Goal: Check status: Check status

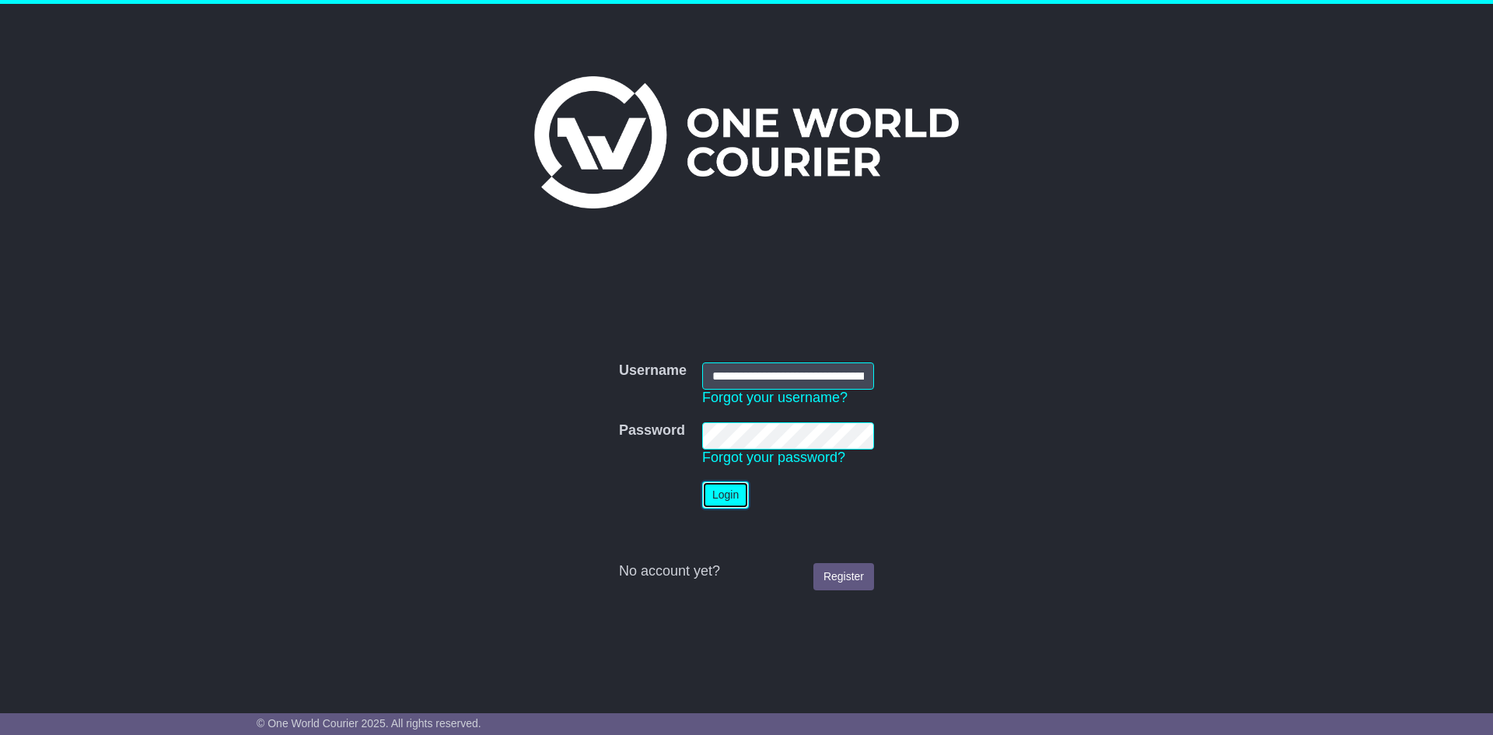
click at [748, 501] on button "Login" at bounding box center [725, 494] width 47 height 27
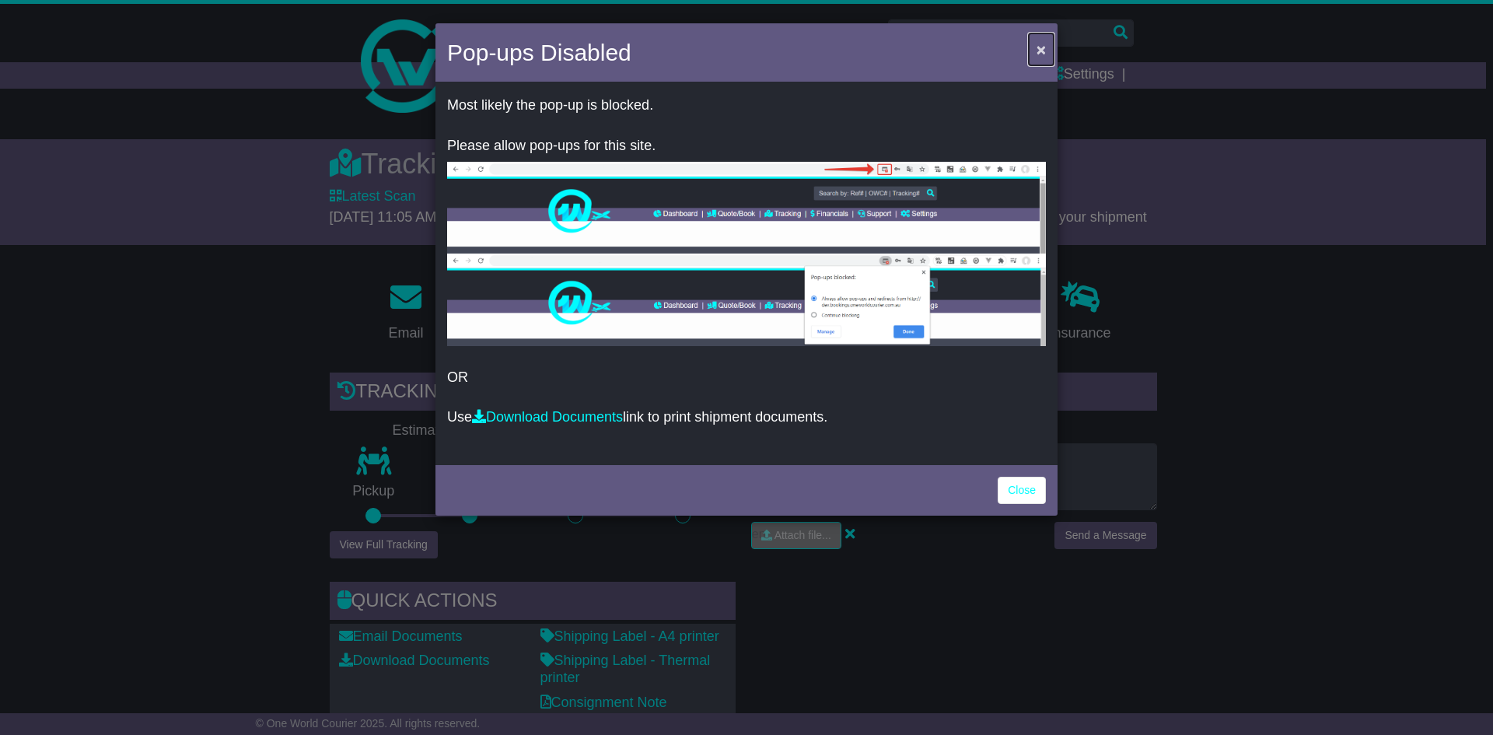
click at [1047, 46] on button "×" at bounding box center [1041, 49] width 25 height 32
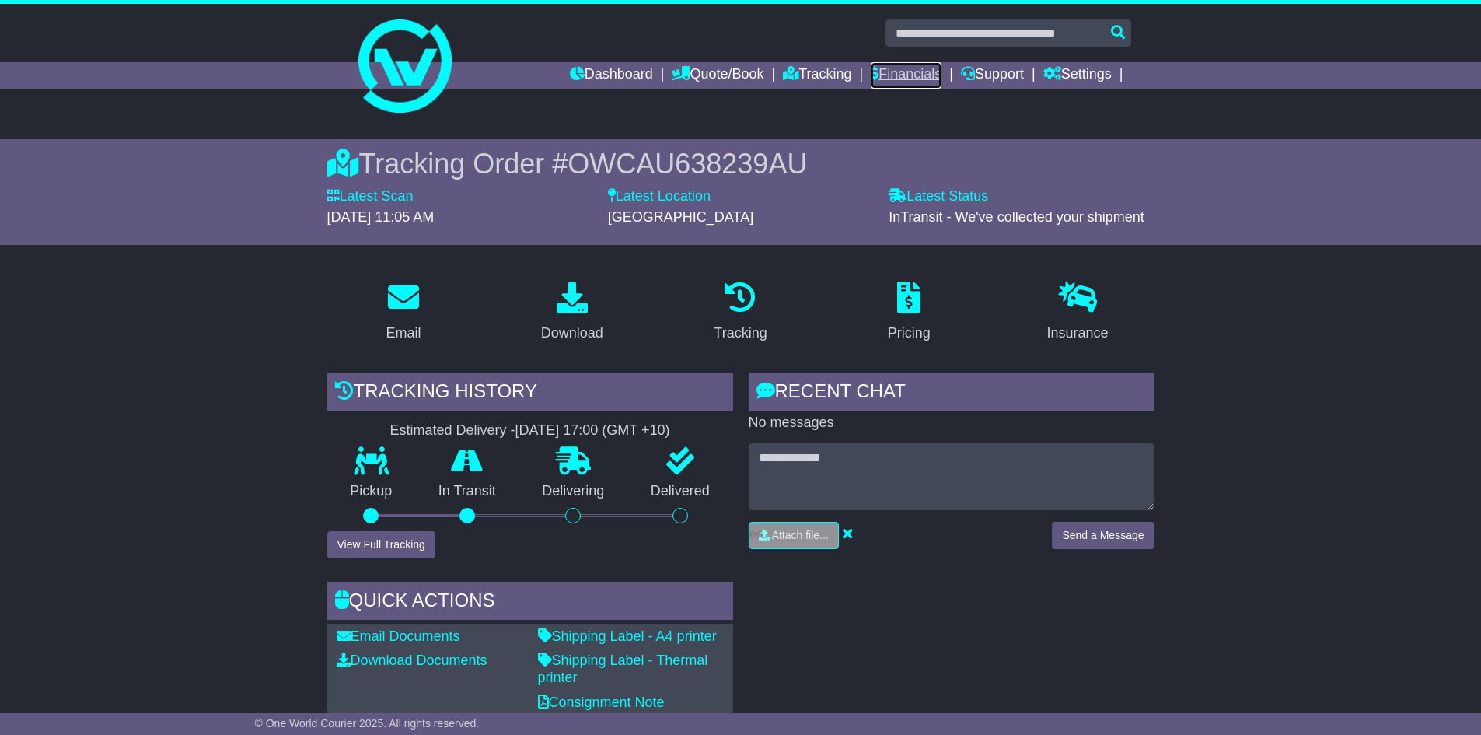
click at [885, 76] on link "Financials" at bounding box center [906, 75] width 71 height 26
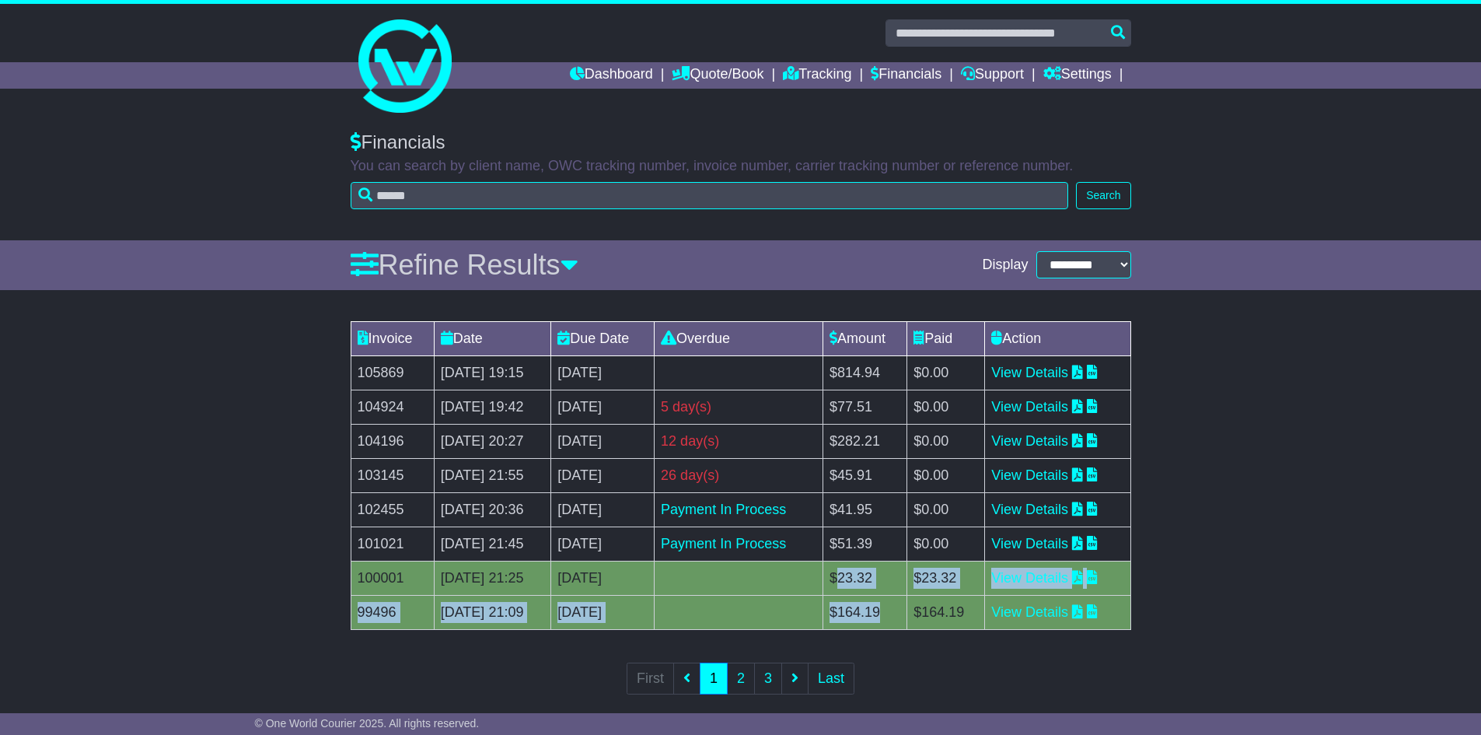
drag, startPoint x: 918, startPoint y: 616, endPoint x: 879, endPoint y: 573, distance: 58.3
click at [879, 573] on tbody "105869 21 Aug 2025 19:15 [DATE] 0 day(s) Payment In Process $814.94 $0.00 View …" at bounding box center [741, 492] width 780 height 274
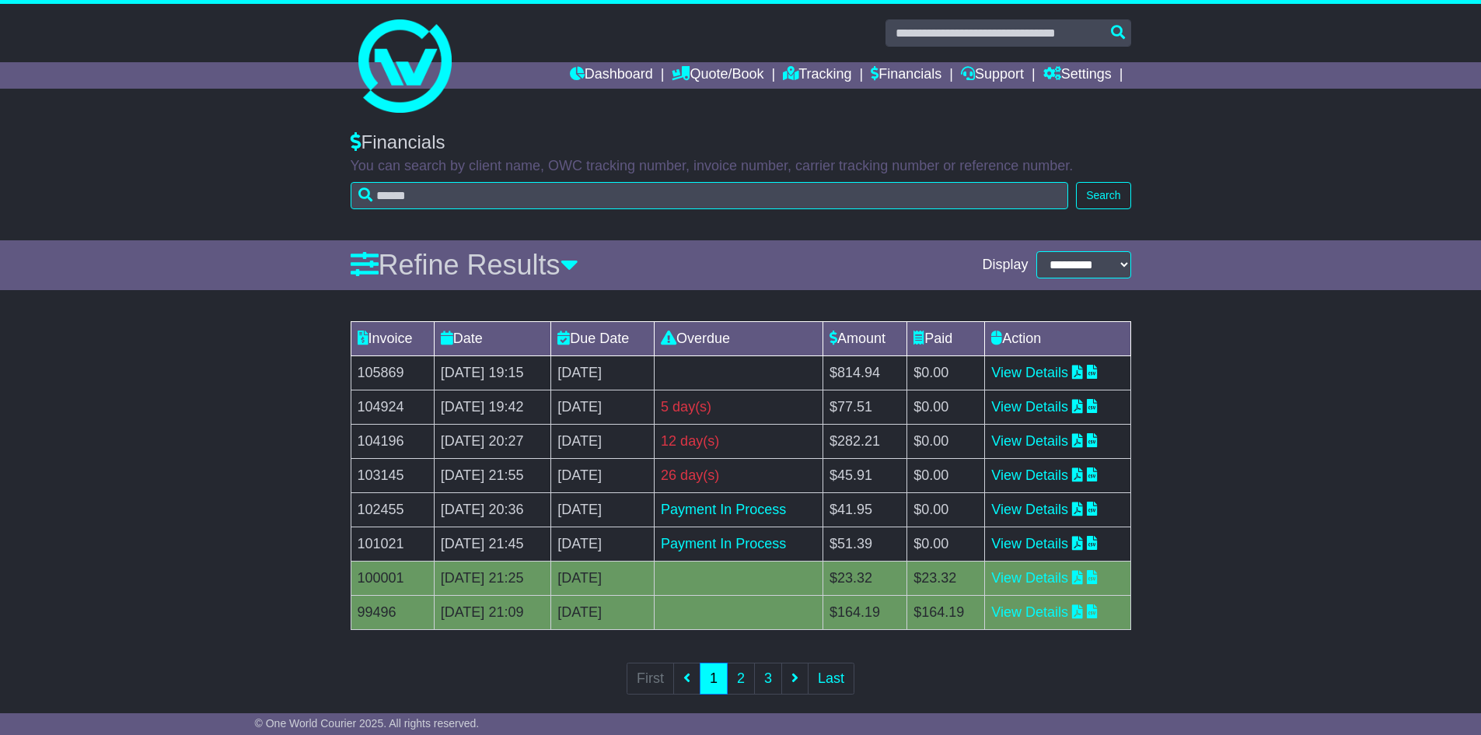
click at [876, 554] on td "$51.39" at bounding box center [865, 543] width 84 height 34
click at [886, 506] on td "$41.95" at bounding box center [865, 509] width 84 height 34
click at [816, 505] on div "Payment In Process" at bounding box center [738, 509] width 155 height 21
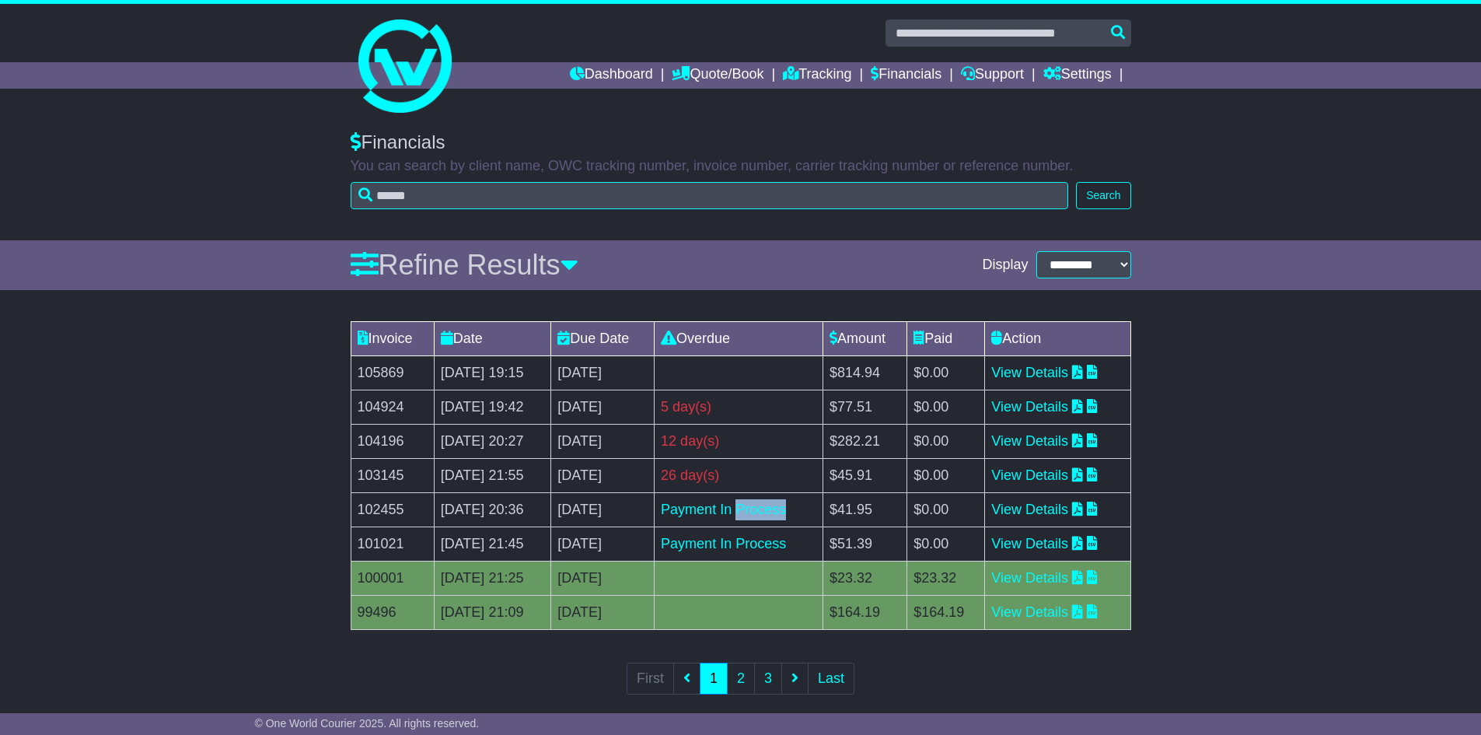
click at [816, 505] on div "Payment In Process" at bounding box center [738, 509] width 155 height 21
click at [816, 540] on div "Payment In Process" at bounding box center [738, 543] width 155 height 21
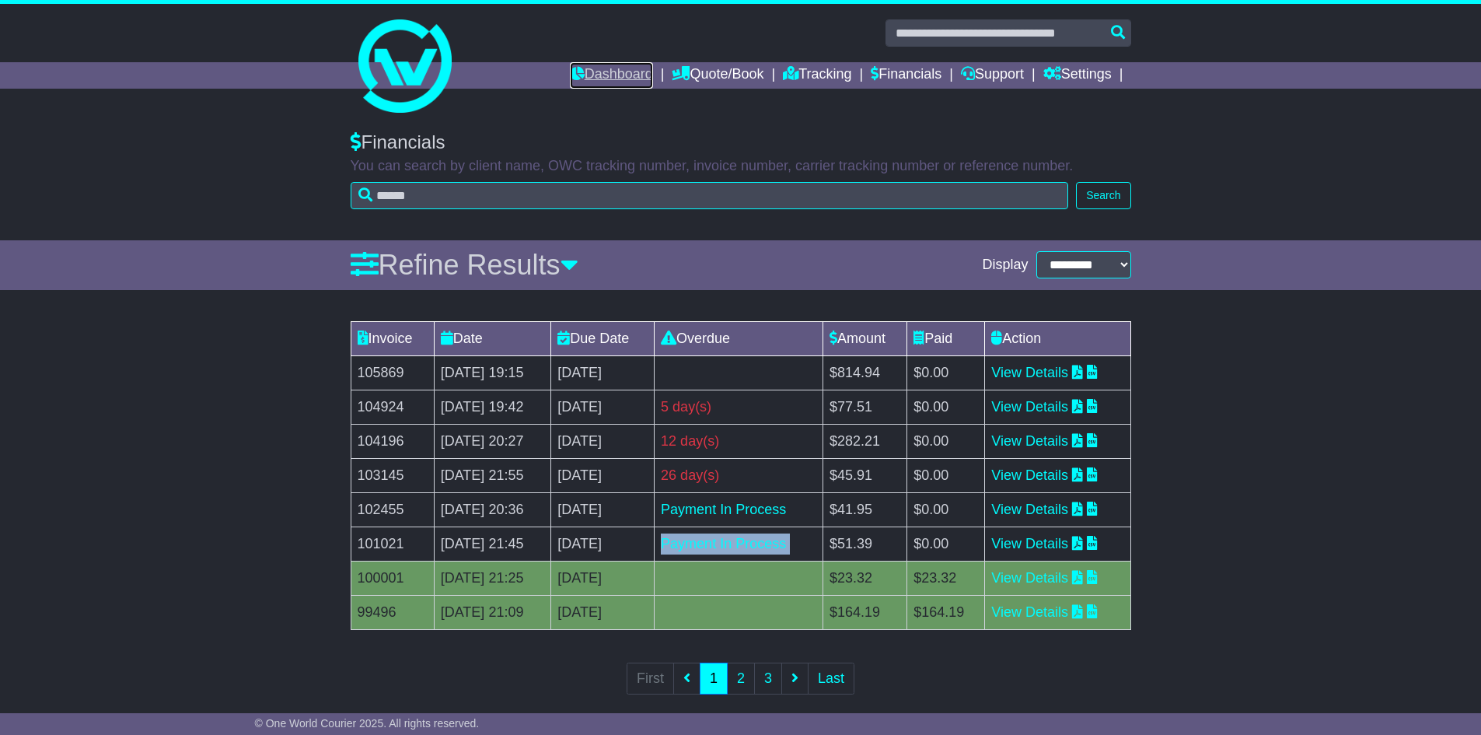
click at [588, 72] on link "Dashboard" at bounding box center [611, 75] width 83 height 26
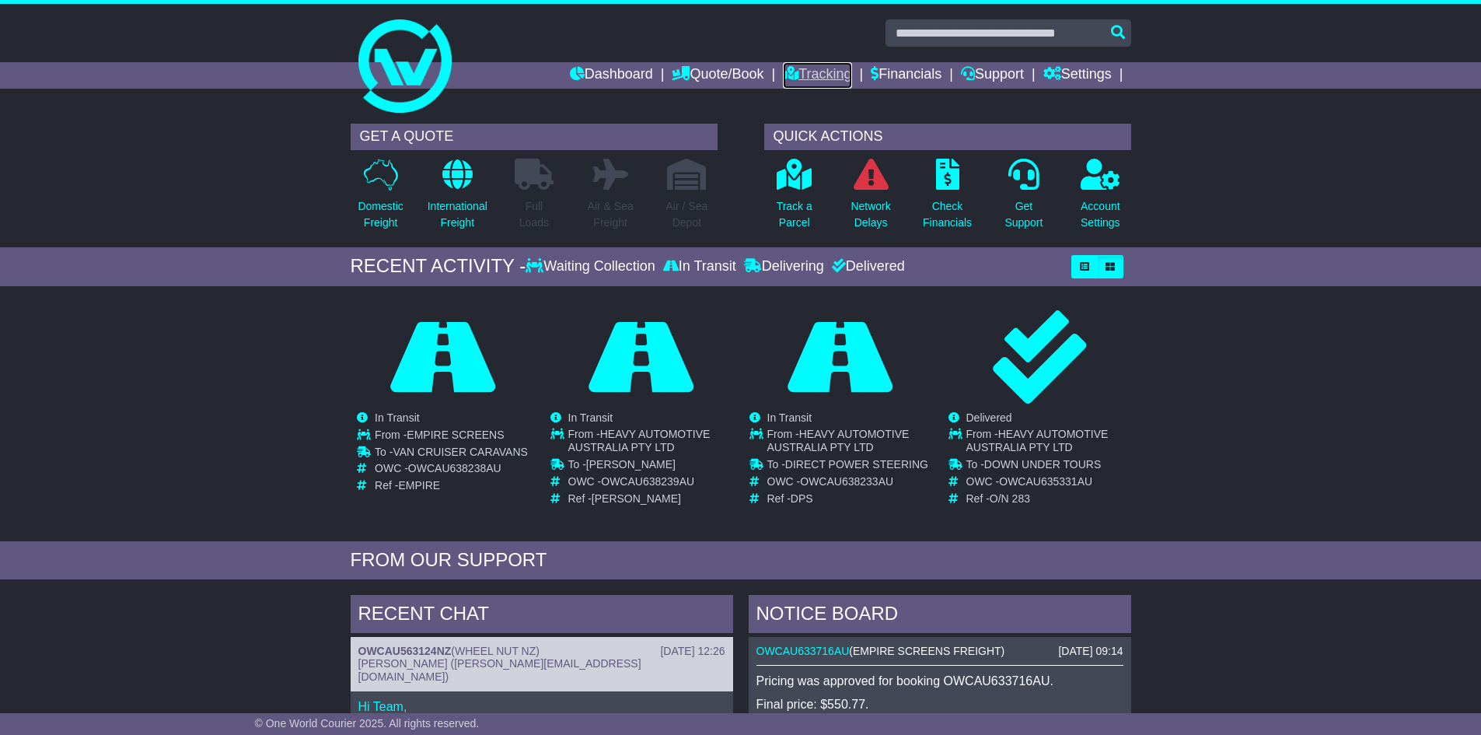
click at [791, 68] on link "Tracking" at bounding box center [817, 75] width 68 height 26
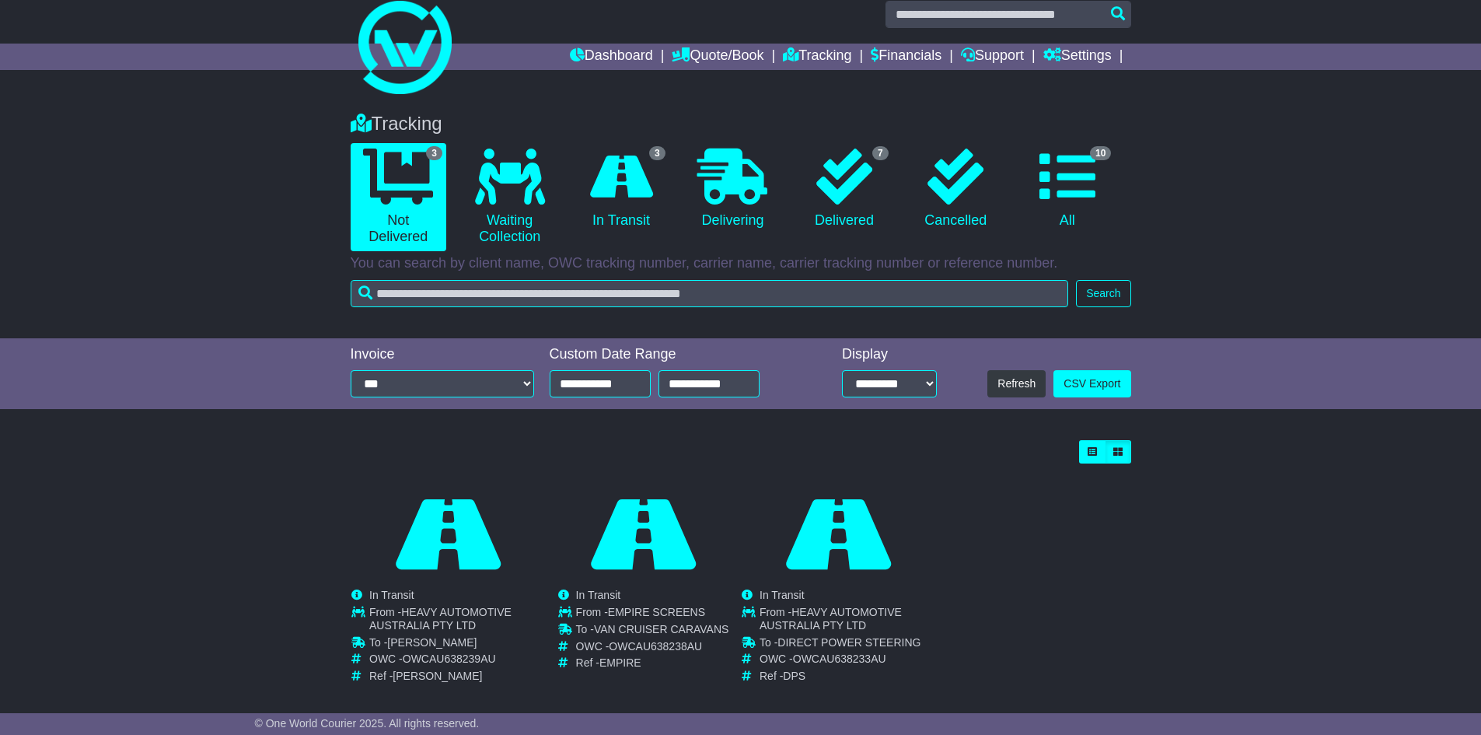
scroll to position [34, 0]
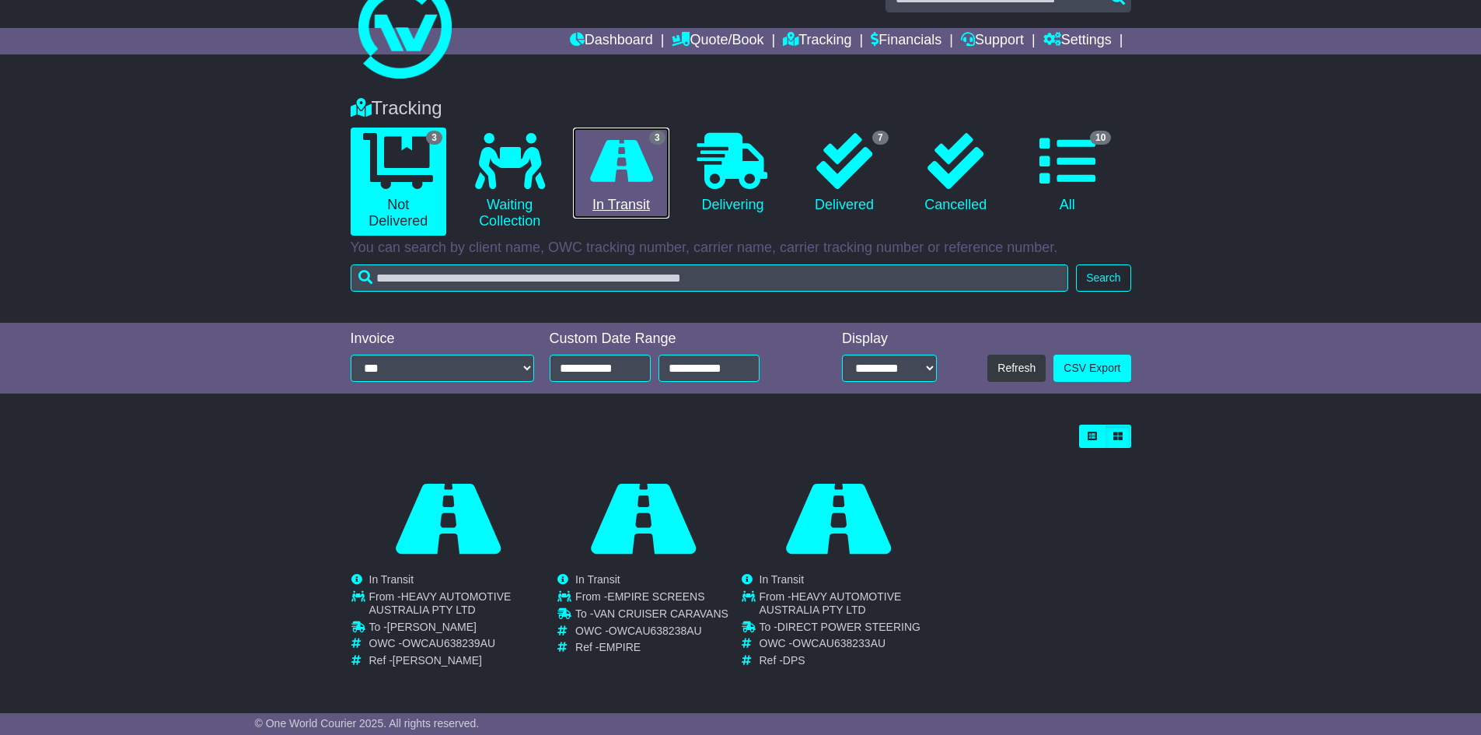
click at [651, 187] on icon at bounding box center [621, 161] width 63 height 56
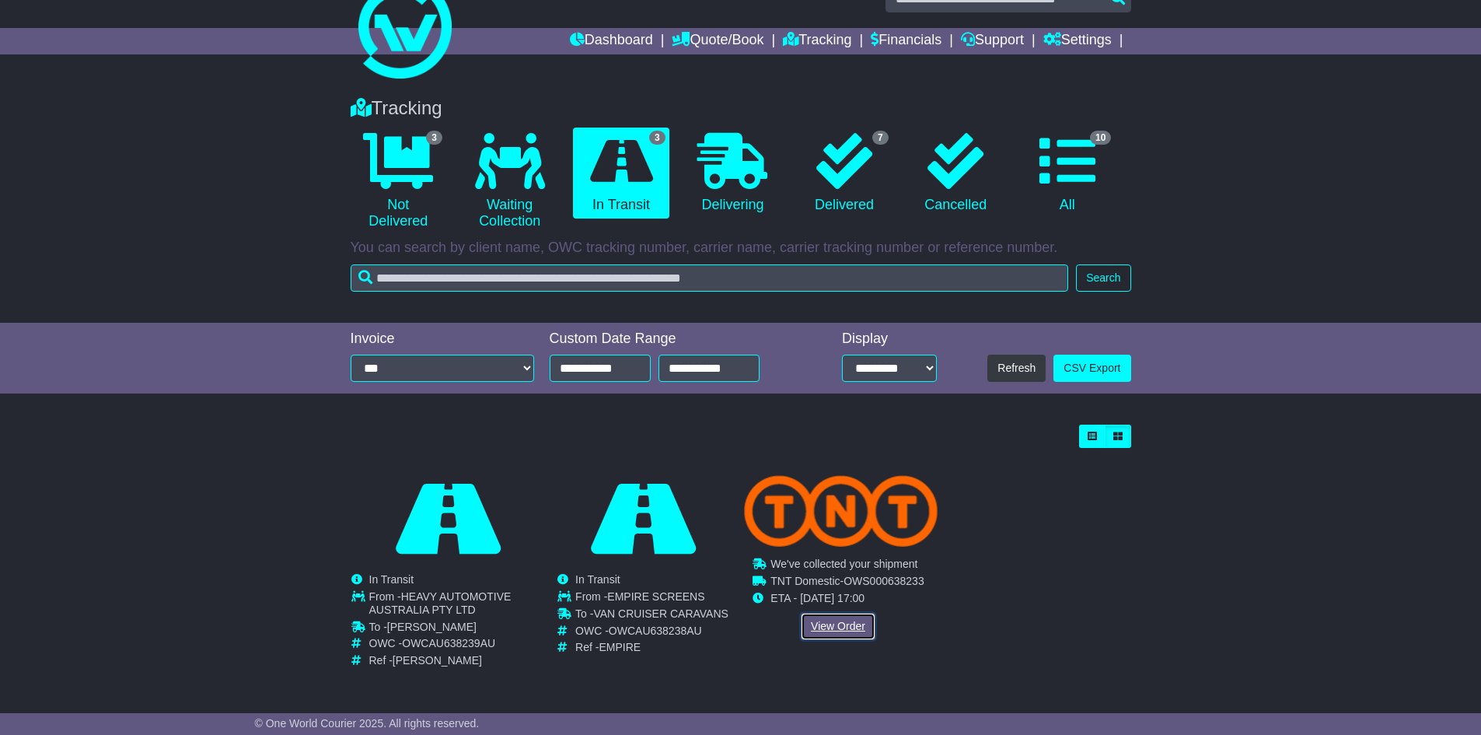
click at [847, 622] on link "View Order" at bounding box center [838, 626] width 75 height 27
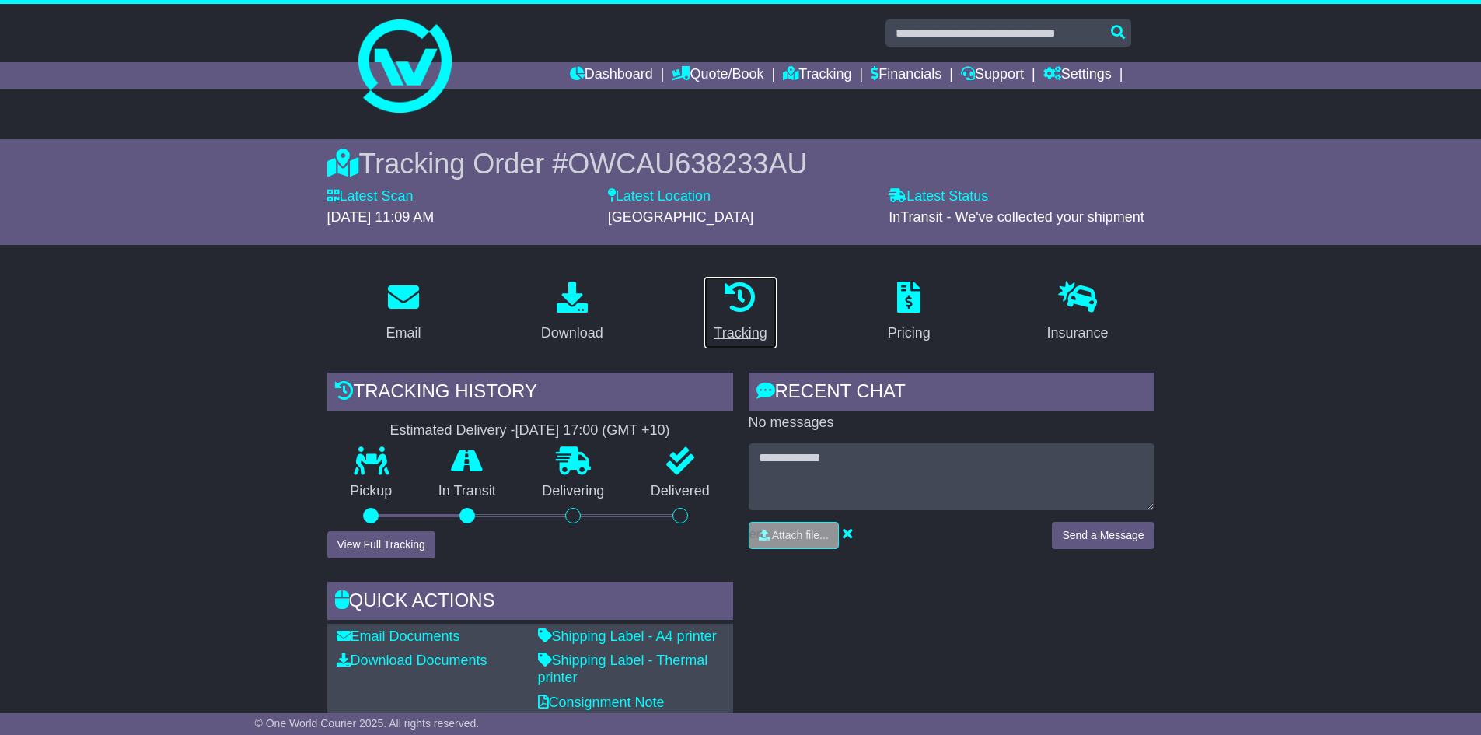
click at [740, 317] on link "Tracking" at bounding box center [740, 312] width 73 height 73
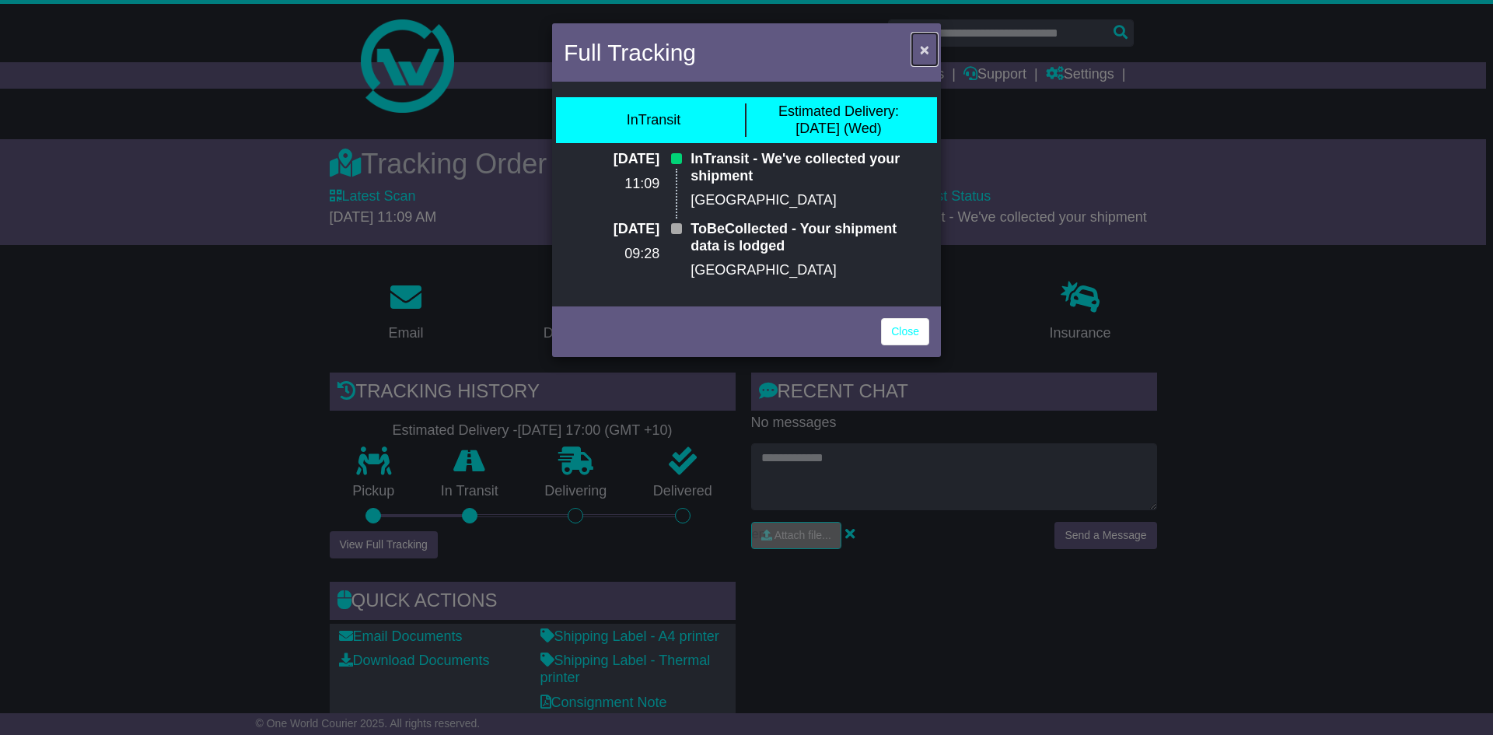
click at [921, 47] on span "×" at bounding box center [924, 49] width 9 height 18
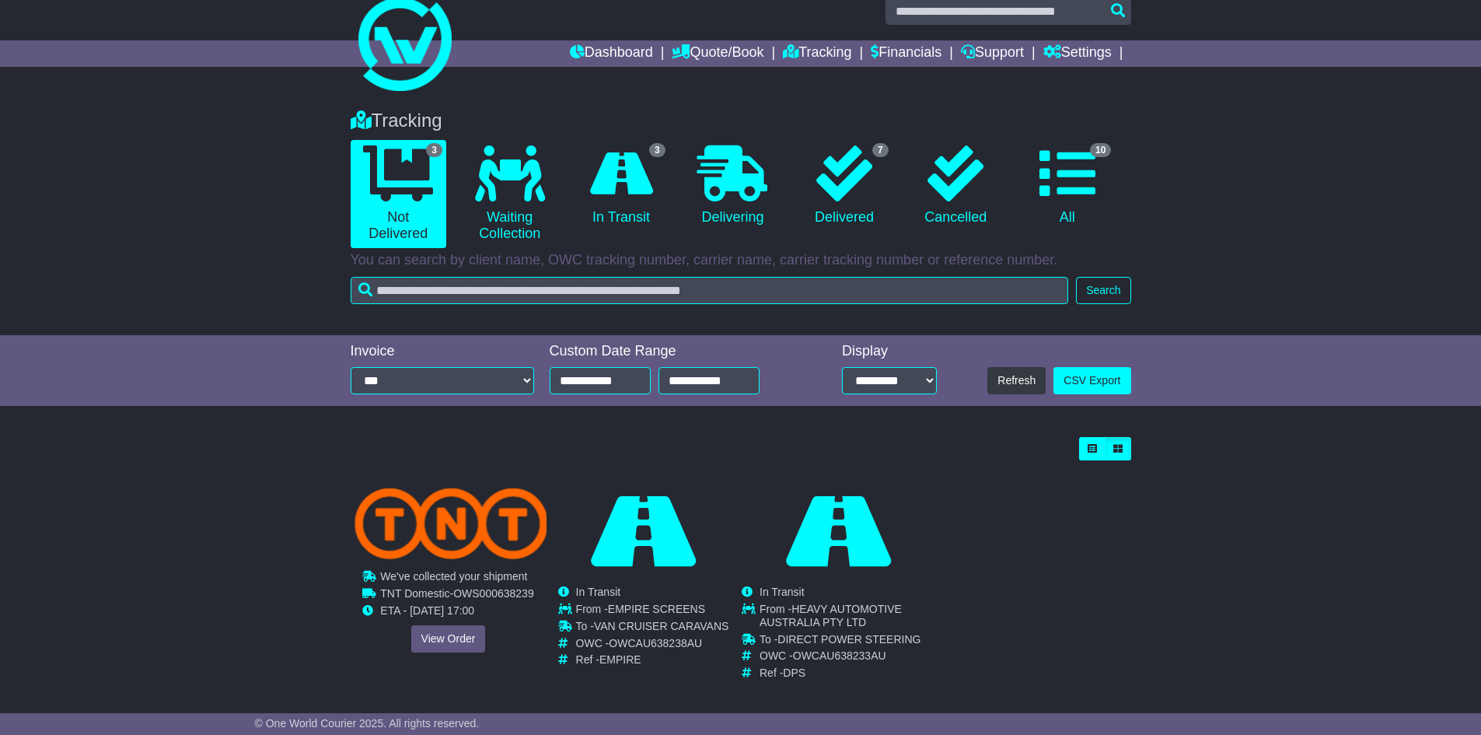
scroll to position [34, 0]
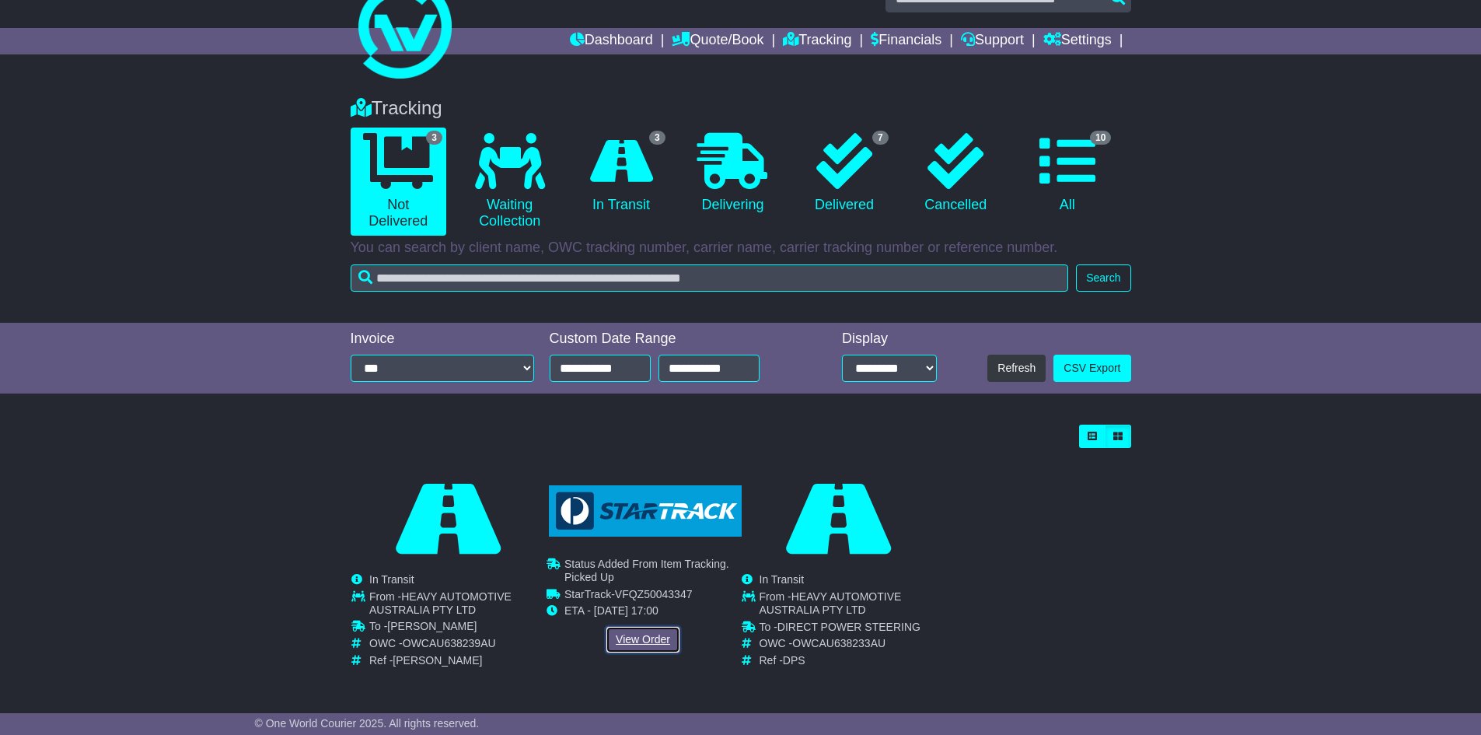
click at [623, 636] on link "View Order" at bounding box center [643, 639] width 75 height 27
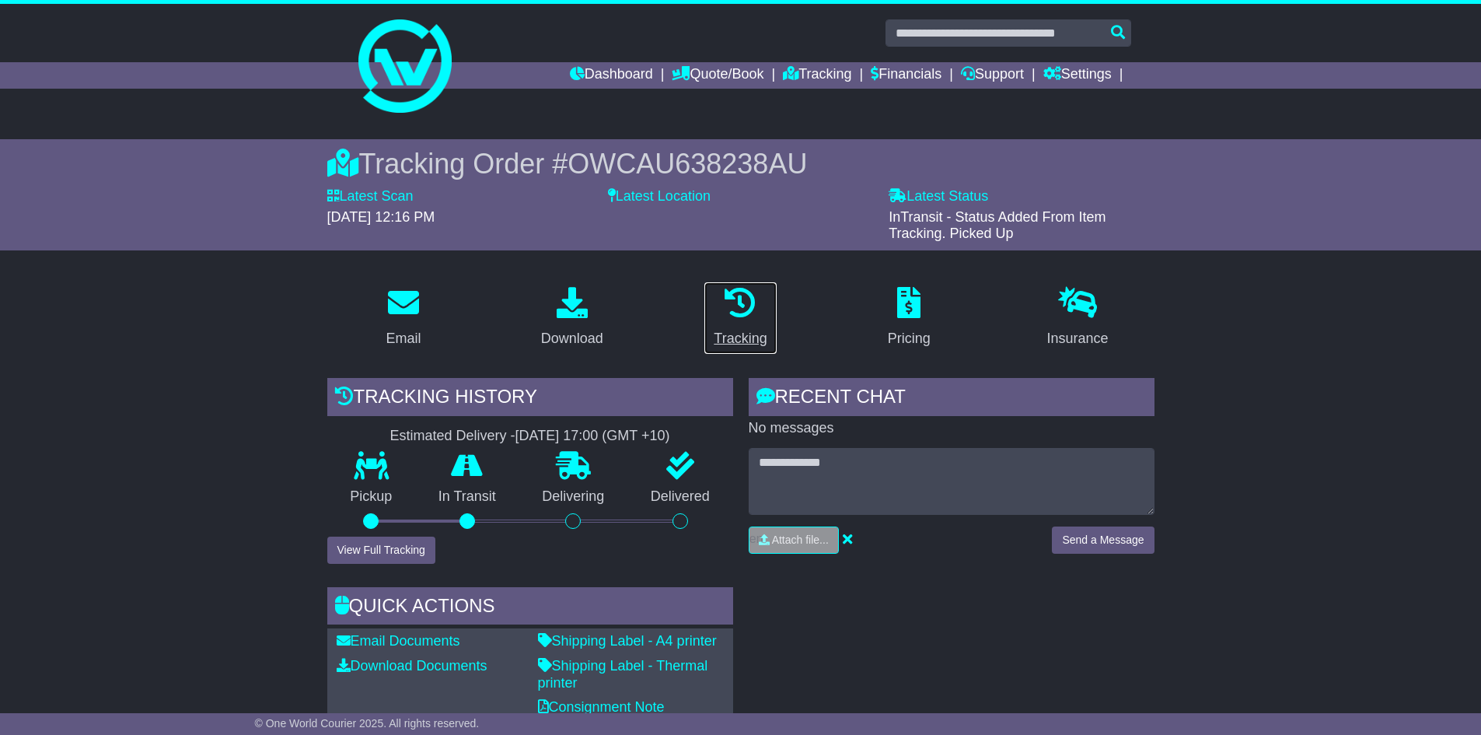
click at [747, 301] on icon at bounding box center [740, 302] width 31 height 31
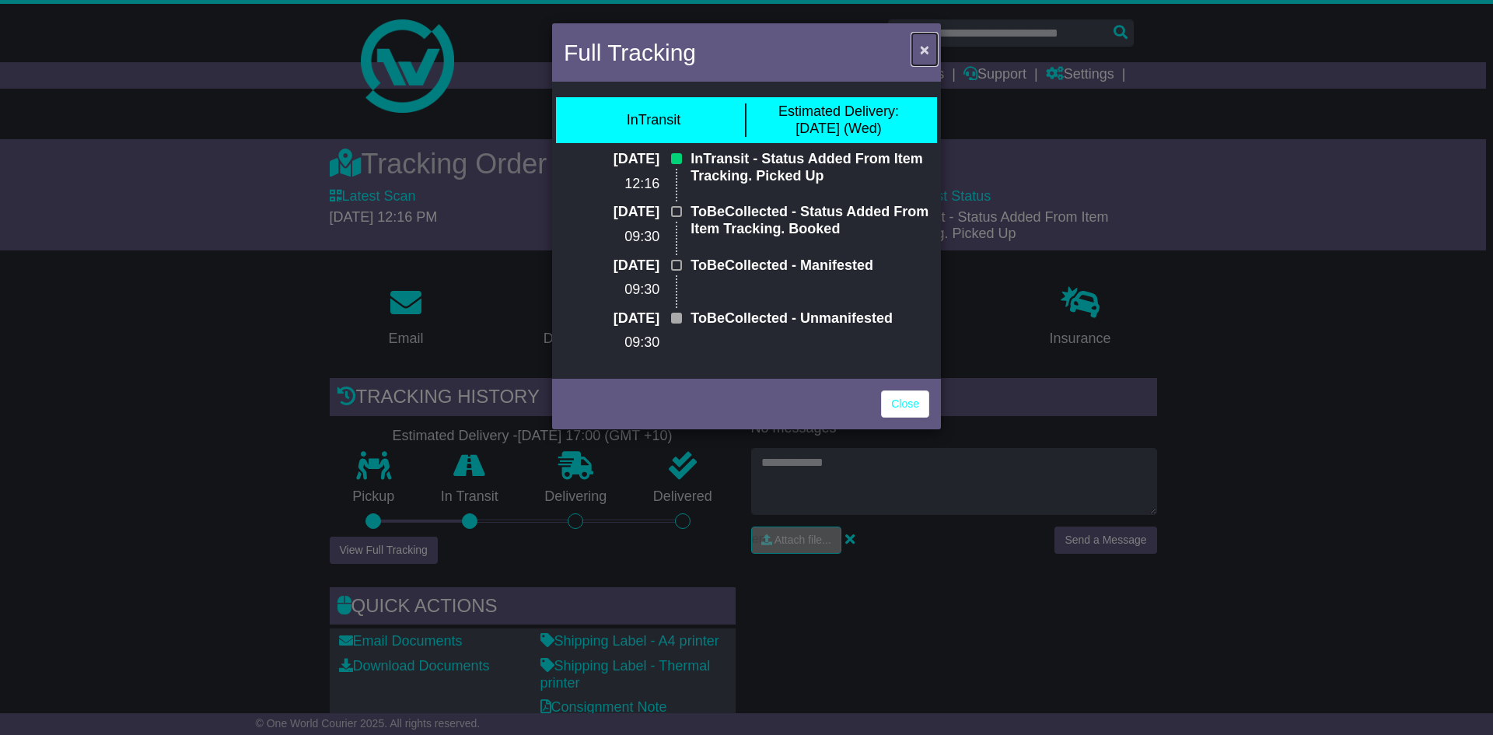
click at [921, 50] on span "×" at bounding box center [924, 49] width 9 height 18
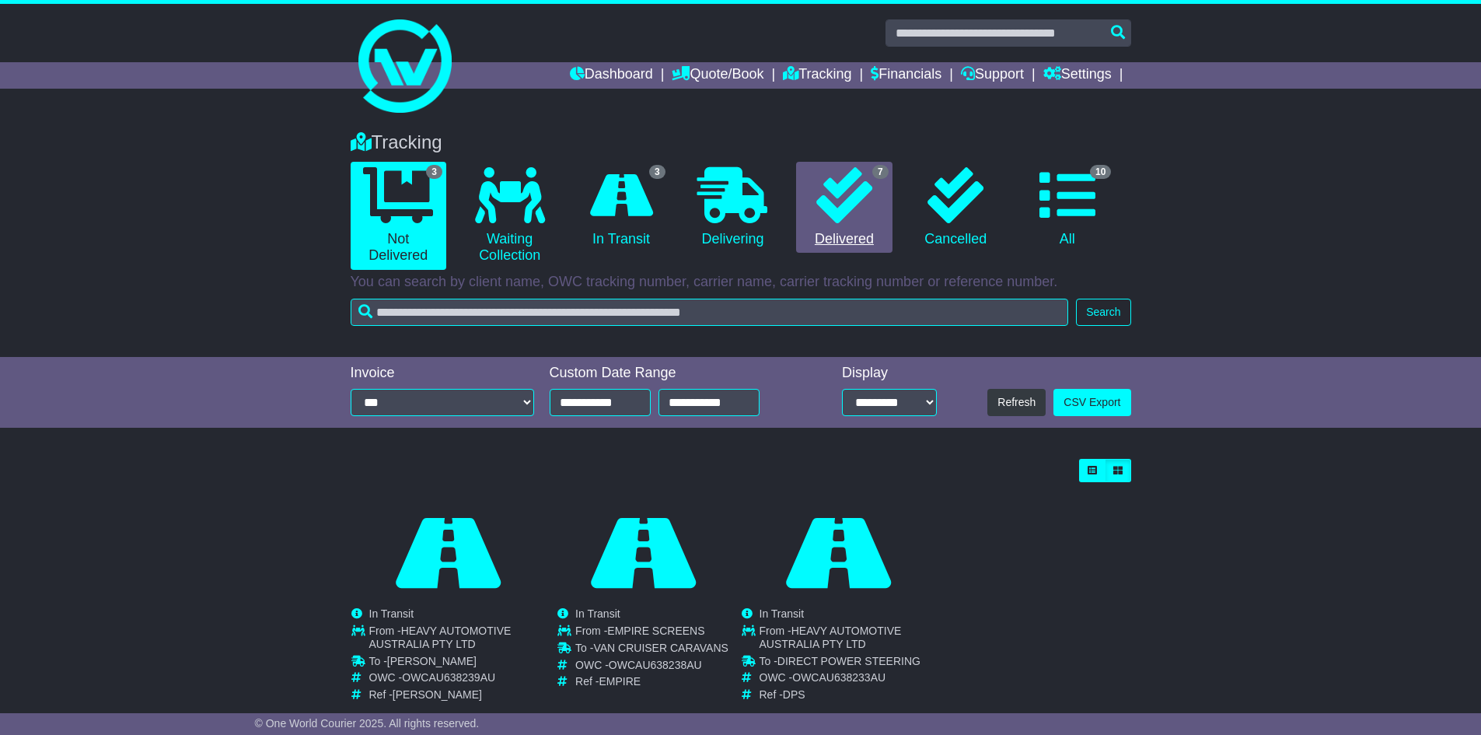
scroll to position [34, 0]
